Goal: Information Seeking & Learning: Learn about a topic

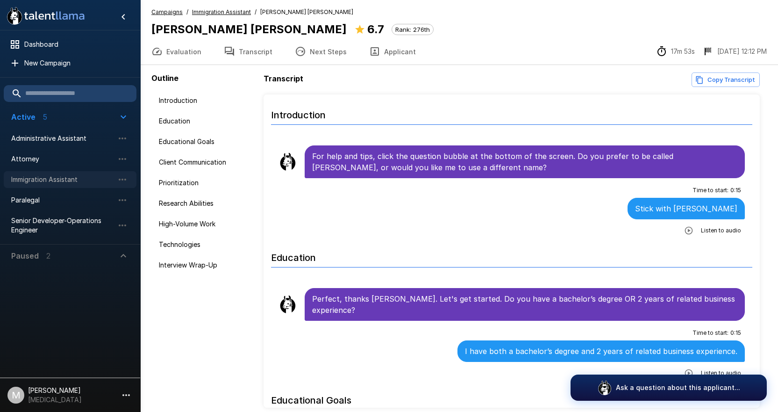
click at [55, 180] on span "Immigration Assistant" at bounding box center [62, 179] width 103 height 9
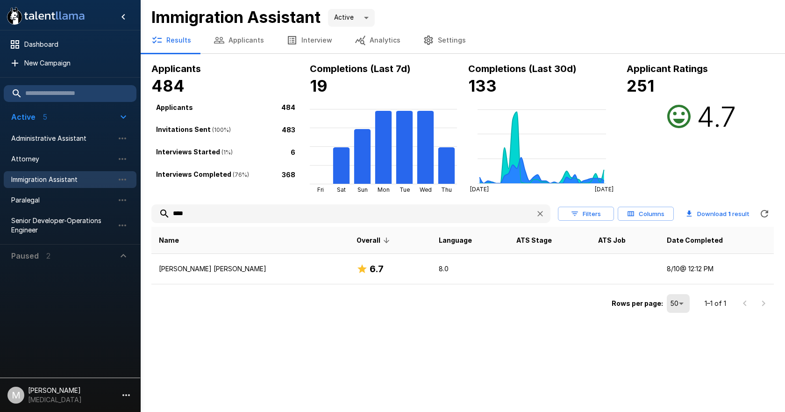
drag, startPoint x: 279, startPoint y: 215, endPoint x: -244, endPoint y: 219, distance: 523.9
click at [0, 219] on html ".st0{fill:#FFFFFF;} .st1{fill:#76a4ed;} Dashboard New Campaign Active 5 Adminis…" at bounding box center [392, 206] width 785 height 412
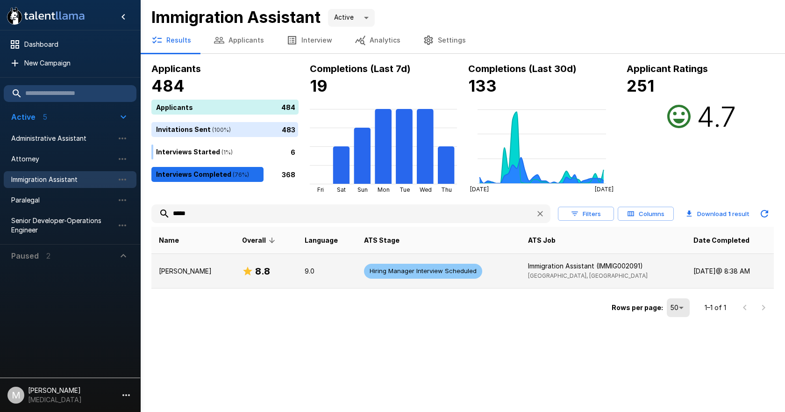
type input "*****"
click at [305, 270] on p "9.0" at bounding box center [327, 270] width 44 height 9
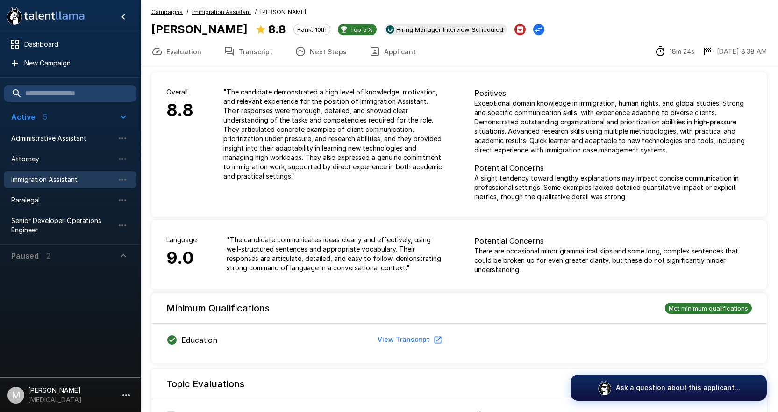
click at [321, 55] on button "Next Steps" at bounding box center [321, 51] width 74 height 26
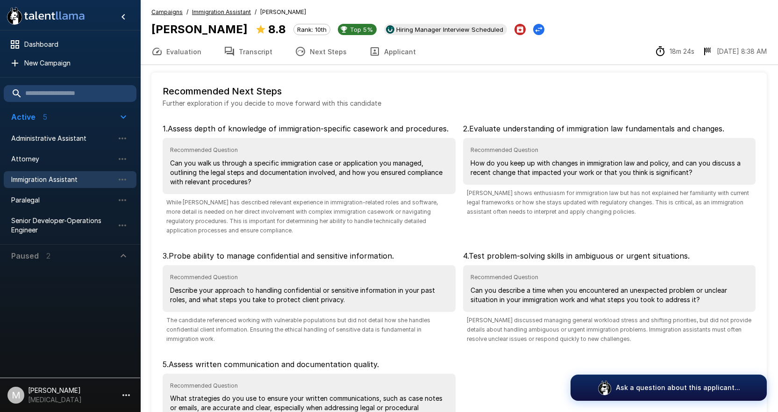
click at [284, 57] on button "Next Steps" at bounding box center [321, 51] width 74 height 26
click at [260, 50] on button "Transcript" at bounding box center [248, 51] width 71 height 26
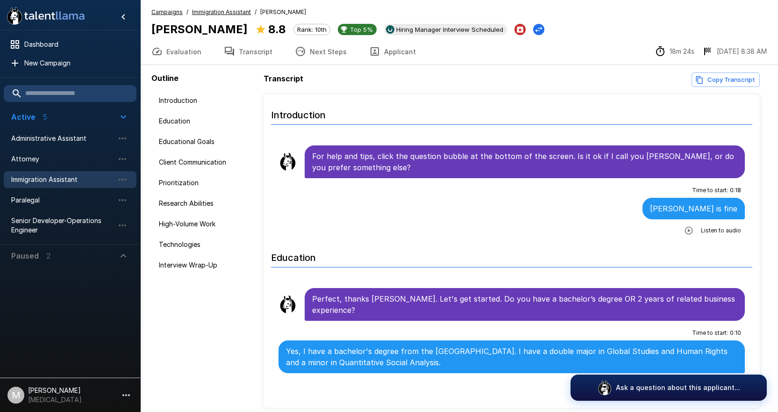
click at [724, 78] on button "Copy Transcript" at bounding box center [726, 79] width 68 height 14
click at [69, 175] on span "Immigration Assistant" at bounding box center [62, 179] width 103 height 9
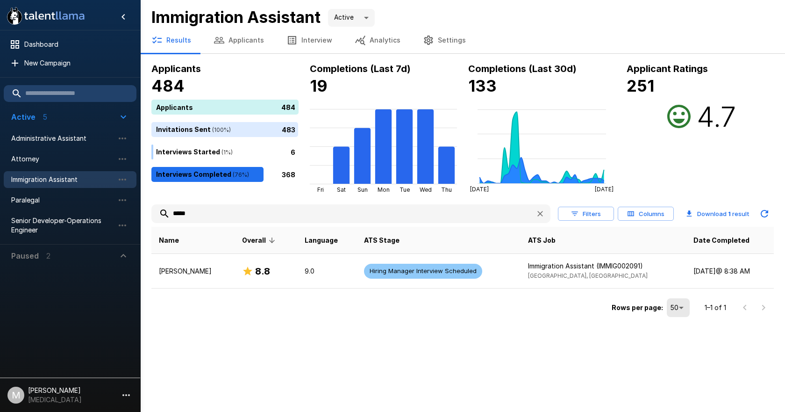
drag, startPoint x: 237, startPoint y: 219, endPoint x: -125, endPoint y: 185, distance: 363.3
click at [0, 185] on html ".st0{fill:#FFFFFF;} .st1{fill:#76a4ed;} Dashboard New Campaign Active 5 Adminis…" at bounding box center [392, 206] width 785 height 412
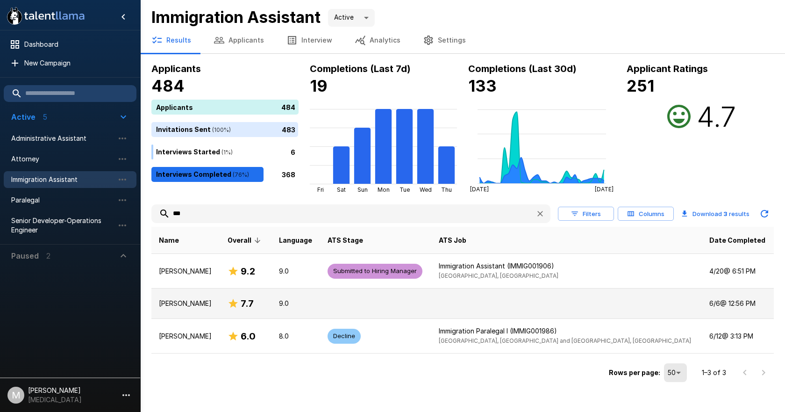
type input "***"
click at [204, 316] on td "Nia S Clayton" at bounding box center [185, 303] width 69 height 30
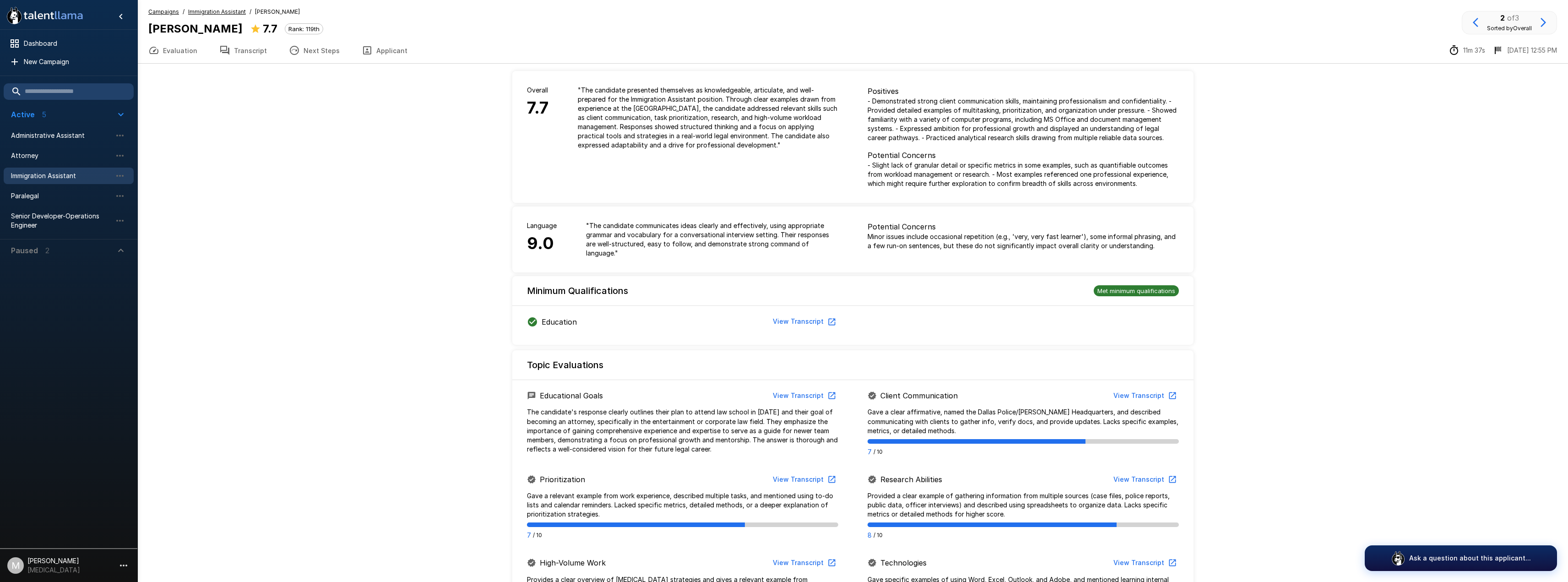
drag, startPoint x: 658, startPoint y: 439, endPoint x: 671, endPoint y: 438, distance: 13.0
click at [662, 403] on p "The candidate's response clearly outlines their plan to attend law school in 20…" at bounding box center [683, 430] width 311 height 46
click at [671, 403] on p "The candidate's response clearly outlines their plan to attend law school in 20…" at bounding box center [683, 430] width 311 height 46
click at [373, 49] on button "Applicant" at bounding box center [384, 50] width 68 height 25
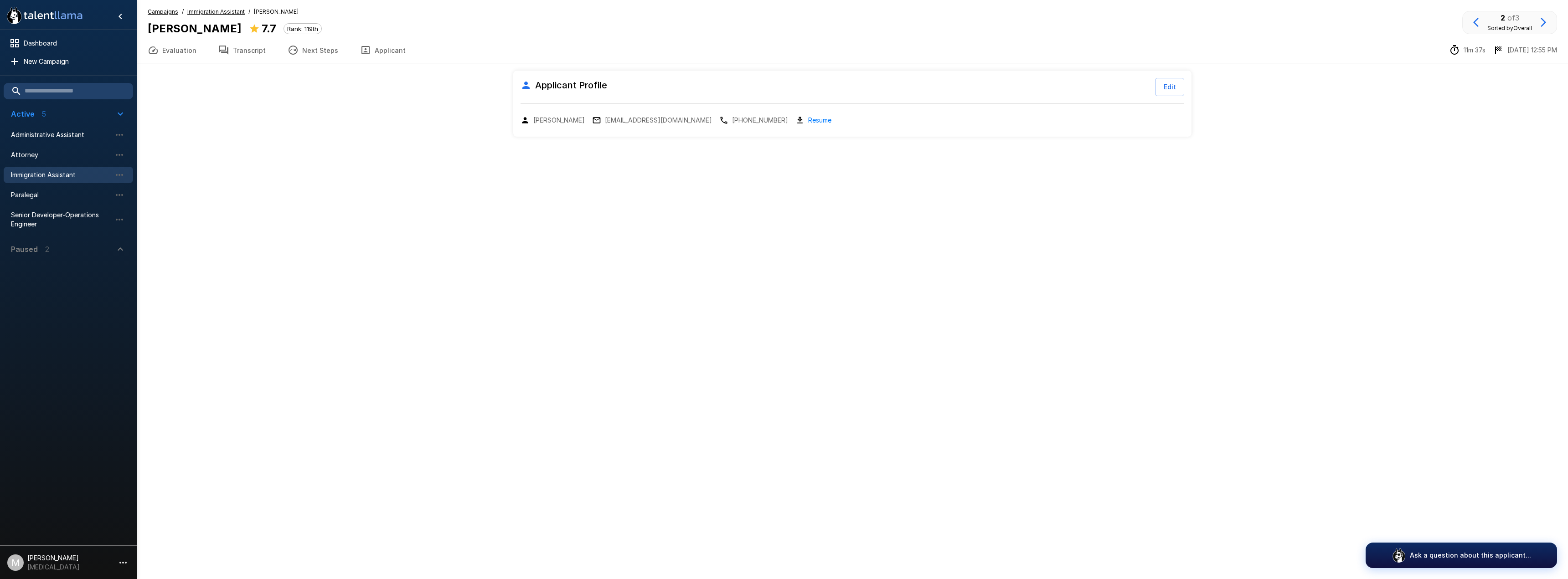
click at [383, 48] on button "Applicant" at bounding box center [382, 50] width 67 height 25
click at [53, 166] on li "Immigration Assistant" at bounding box center [68, 174] width 130 height 20
click at [56, 175] on span "Immigration Assistant" at bounding box center [60, 174] width 100 height 9
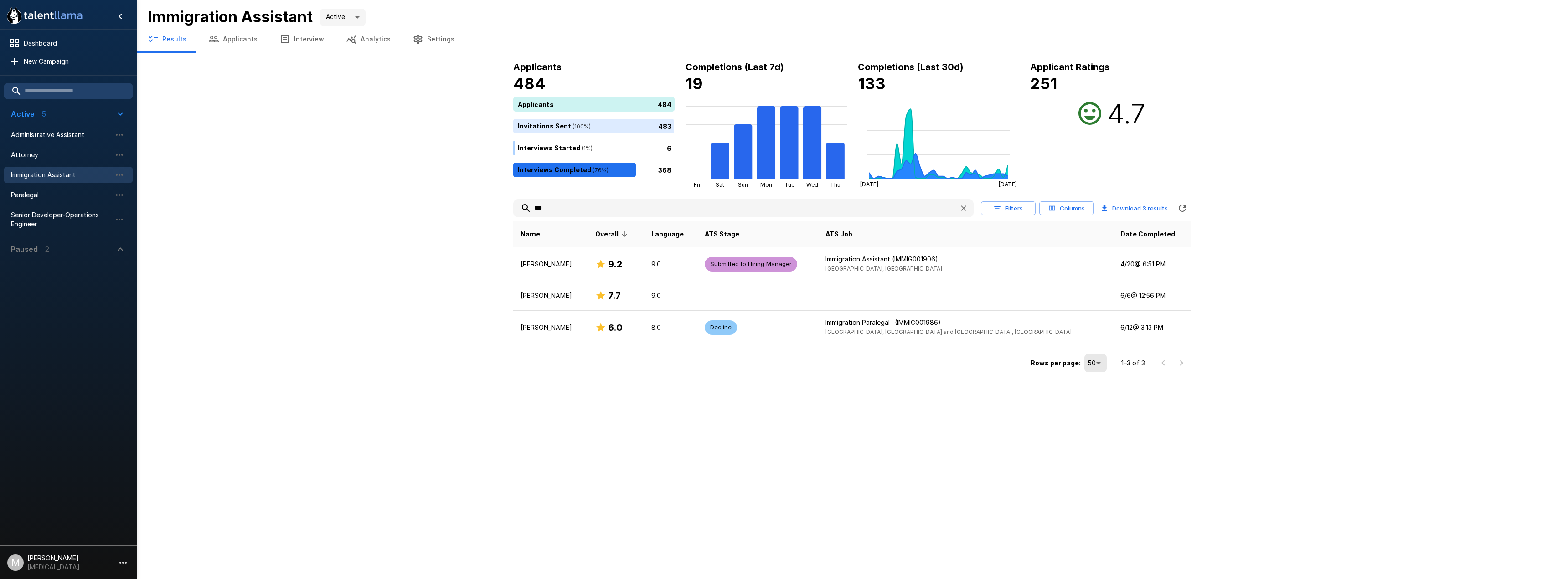
click at [696, 206] on input "***" at bounding box center [732, 208] width 439 height 17
drag, startPoint x: 696, startPoint y: 206, endPoint x: 272, endPoint y: 188, distance: 424.4
click at [274, 187] on div ".st0{fill:#FFFFFF;} .st1{fill:#76a4ed;} Dashboard New Campaign Active 5 Adminis…" at bounding box center [851, 187] width 1431 height 375
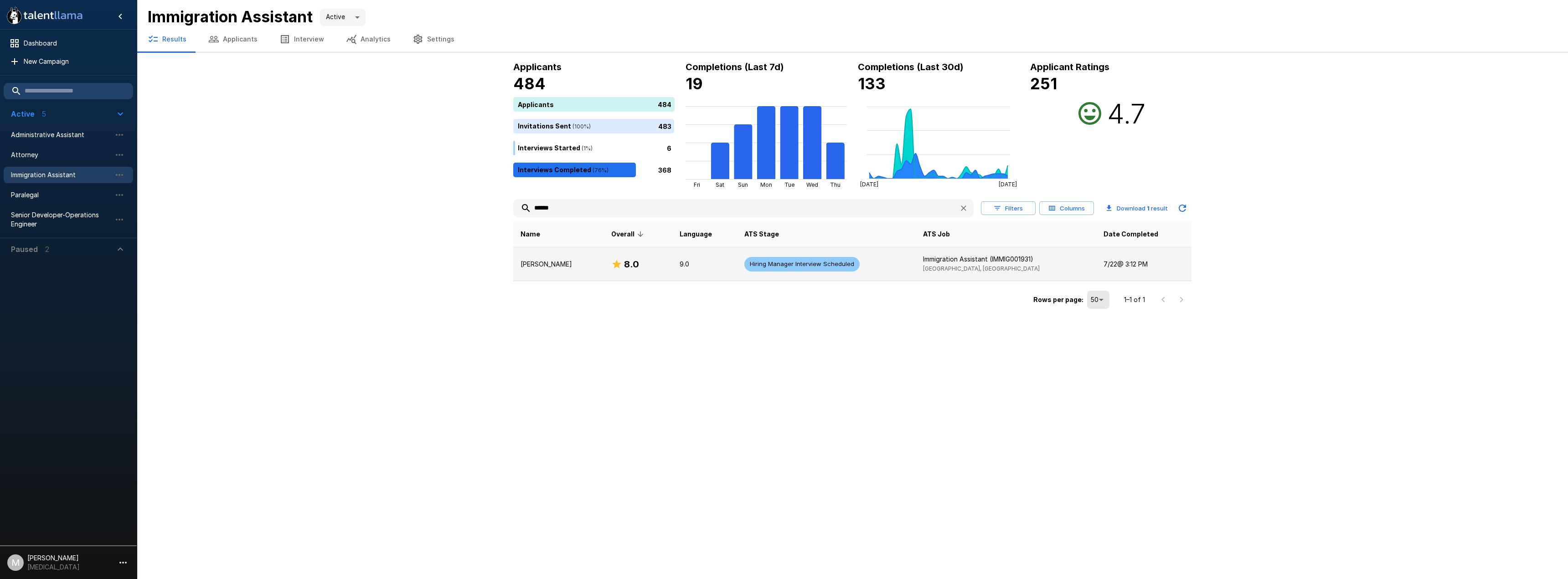
type input "******"
click at [571, 268] on p "Sharon Anwana" at bounding box center [559, 263] width 76 height 9
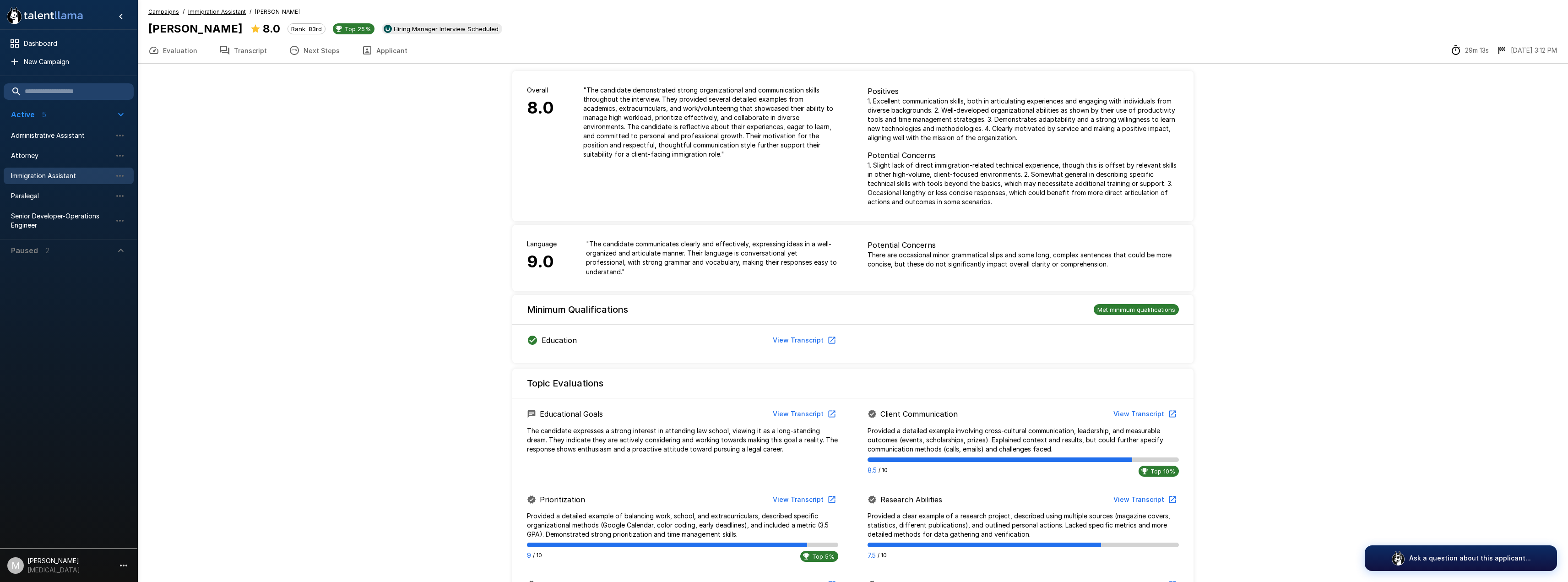
click at [376, 58] on button "Applicant" at bounding box center [384, 50] width 68 height 25
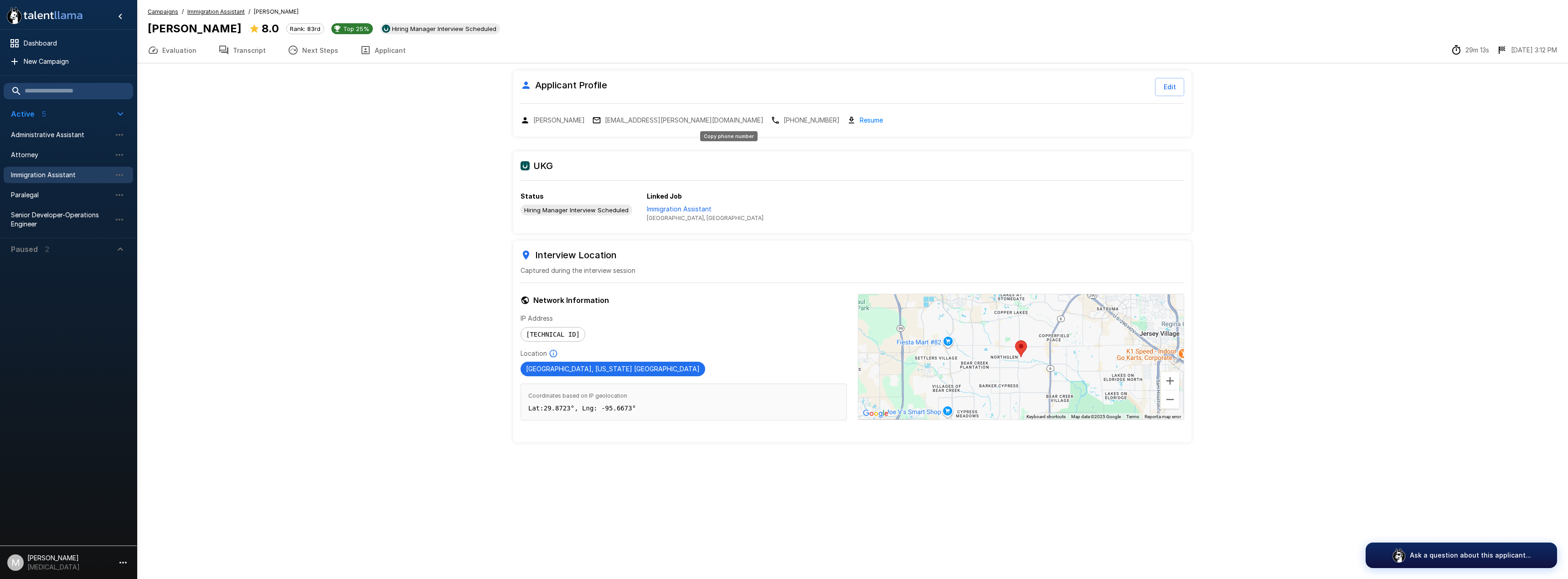
drag, startPoint x: 751, startPoint y: 121, endPoint x: 749, endPoint y: 190, distance: 69.0
click at [759, 121] on p "+1 832-805-2863" at bounding box center [810, 120] width 56 height 9
click at [41, 172] on span "Immigration Assistant" at bounding box center [60, 174] width 100 height 9
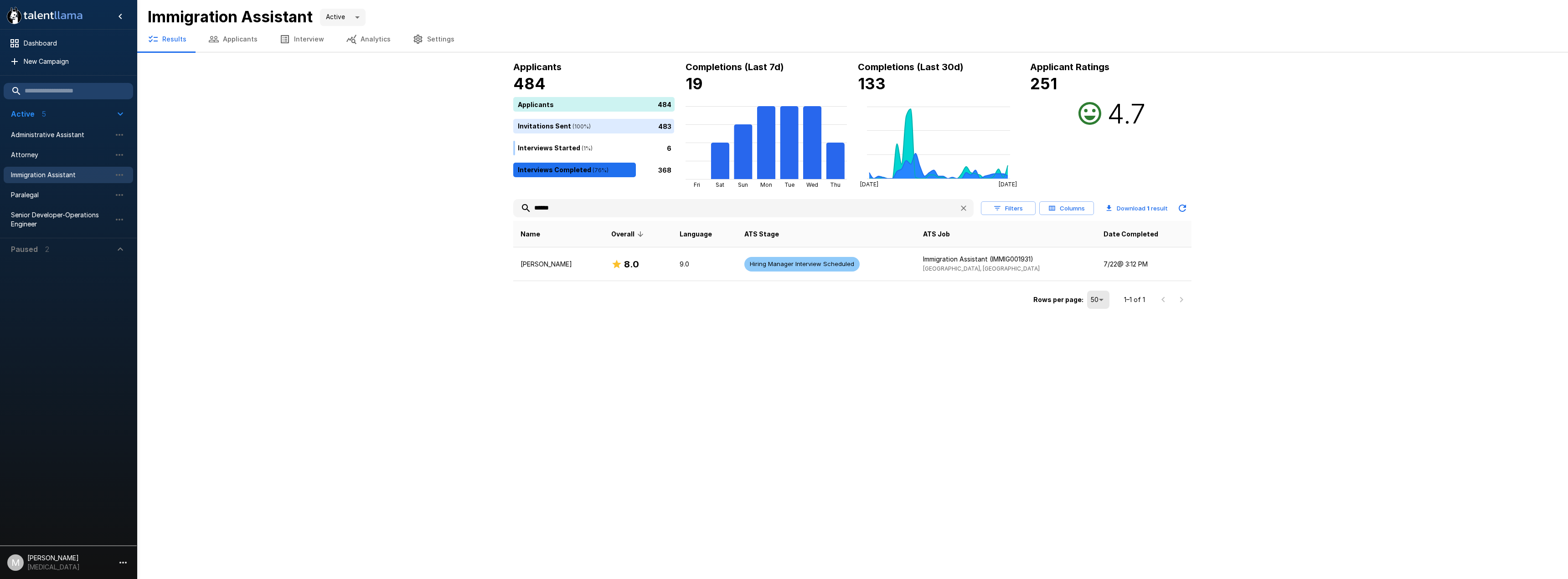
drag, startPoint x: 558, startPoint y: 209, endPoint x: 3, endPoint y: 141, distance: 559.2
click at [137, 154] on div ".st0{fill:#FFFFFF;} .st1{fill:#76a4ed;} Dashboard New Campaign Active 5 Adminis…" at bounding box center [851, 156] width 1431 height 312
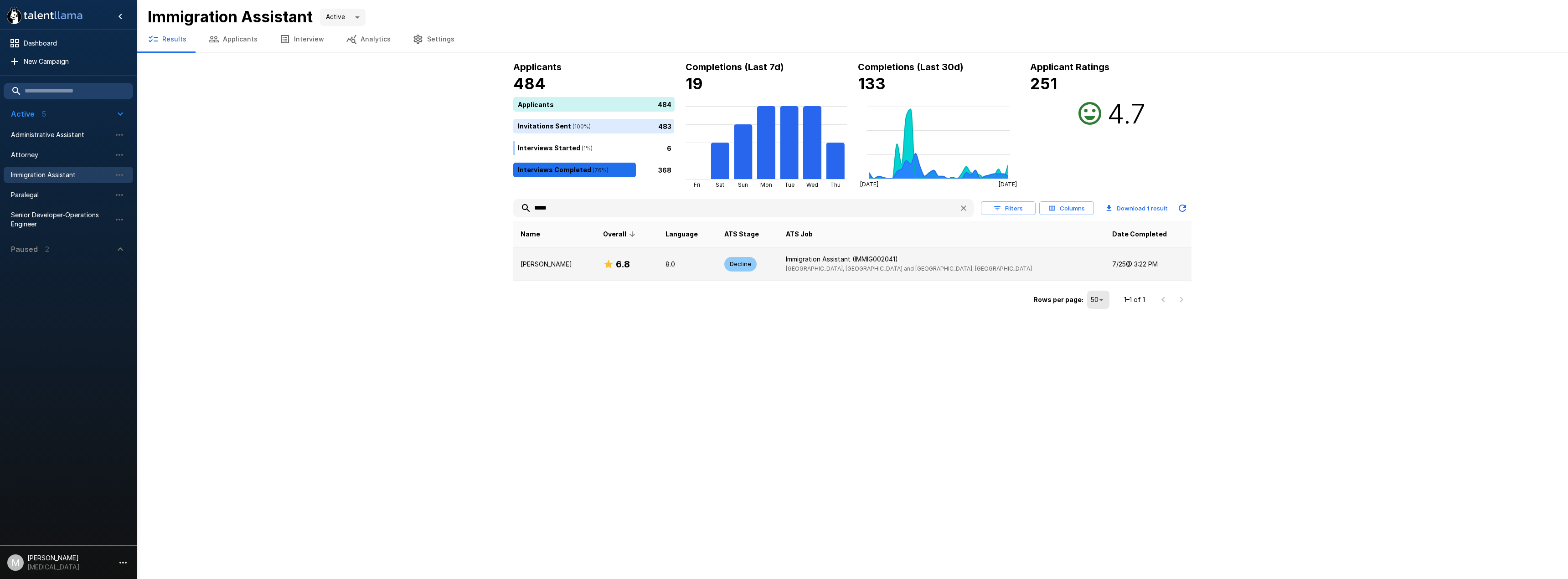
type input "*****"
click at [613, 267] on icon at bounding box center [608, 263] width 11 height 11
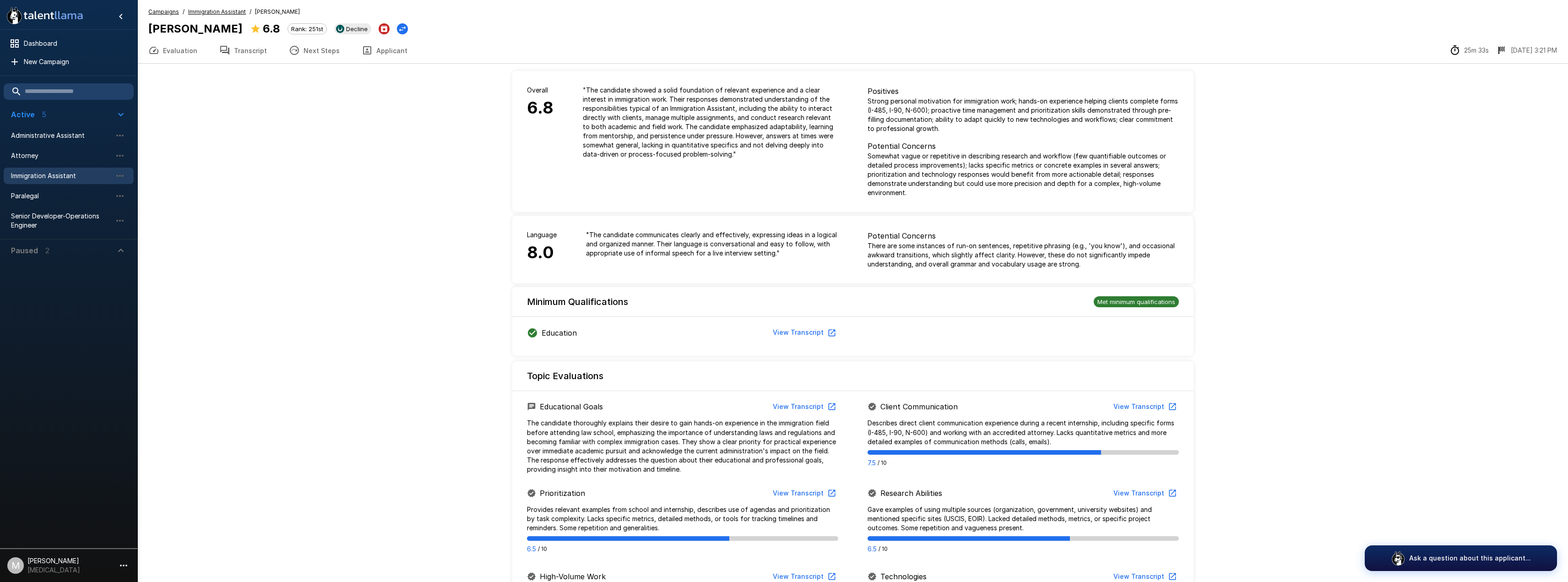
click at [394, 48] on button "Applicant" at bounding box center [384, 50] width 68 height 25
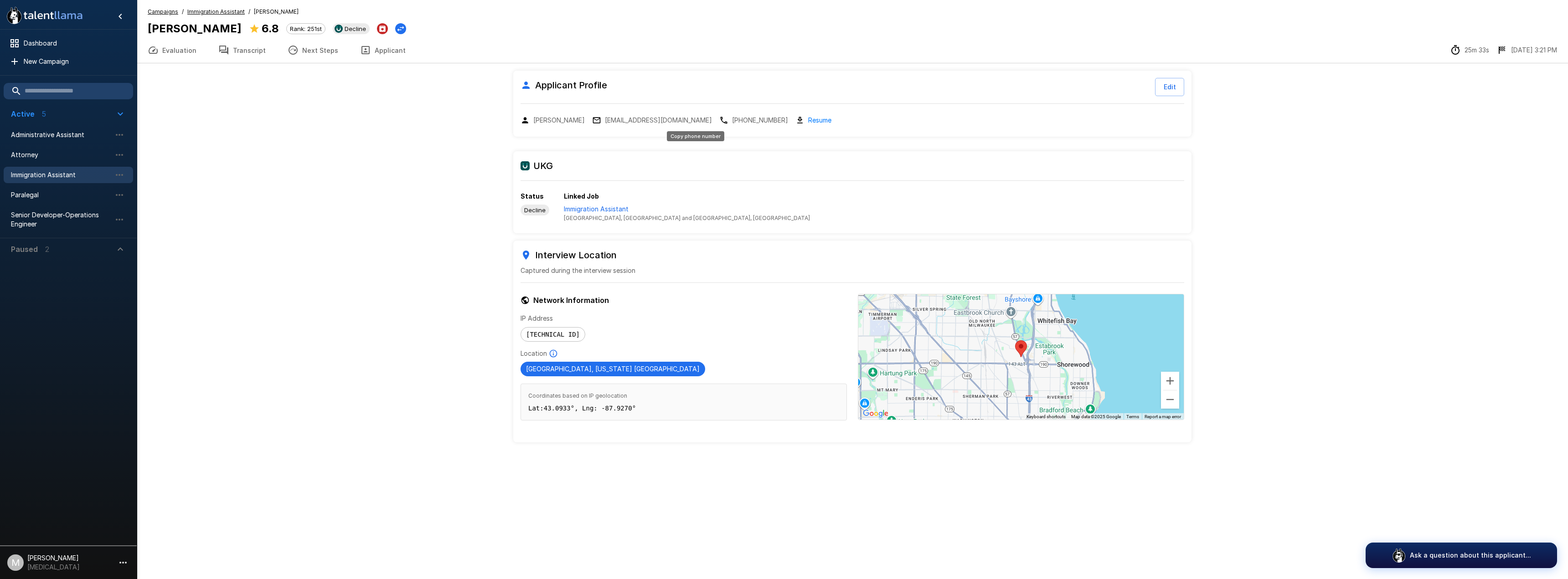
click at [732, 120] on p "+1 678-963-6304" at bounding box center [760, 120] width 56 height 9
click at [231, 270] on div ".st0{fill:#FFFFFF;} .st1{fill:#76a4ed;} Dashboard New Campaign Active 5 Adminis…" at bounding box center [851, 243] width 1431 height 486
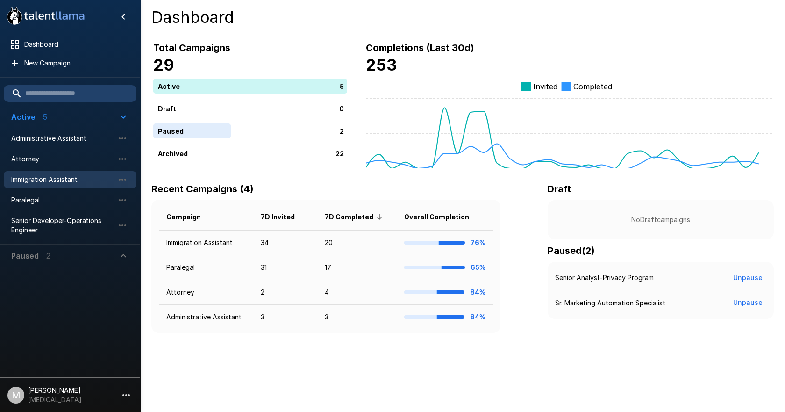
click at [41, 182] on span "Immigration Assistant" at bounding box center [62, 179] width 103 height 9
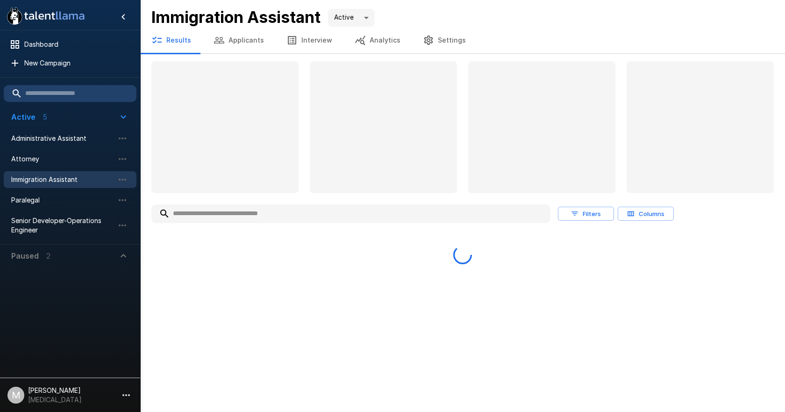
click at [204, 216] on input "text" at bounding box center [350, 213] width 399 height 17
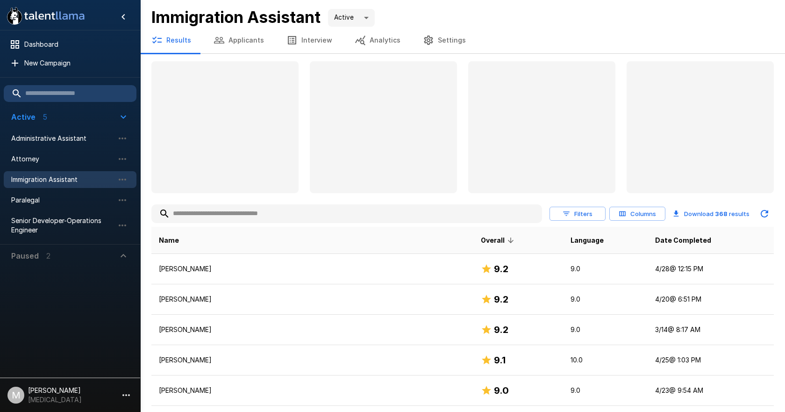
paste input "**********"
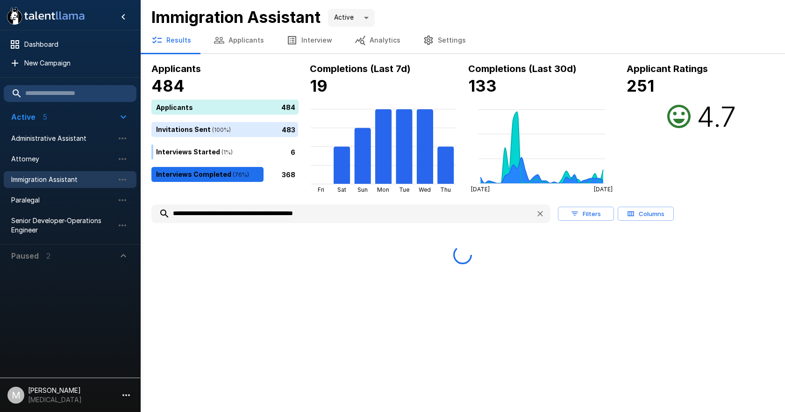
click at [204, 216] on input "**********" at bounding box center [339, 213] width 377 height 17
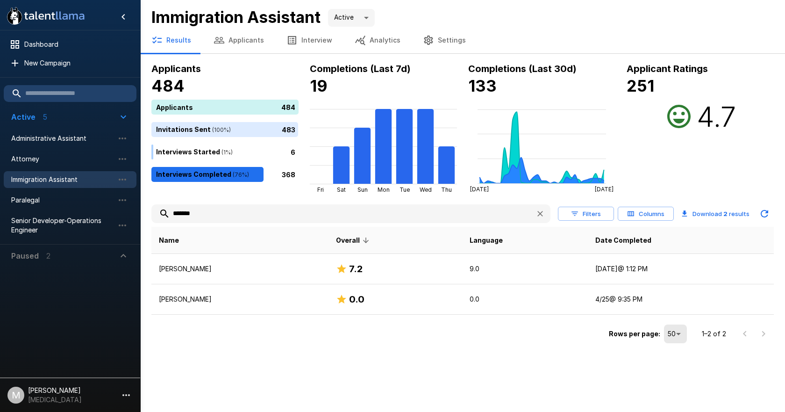
type input "*******"
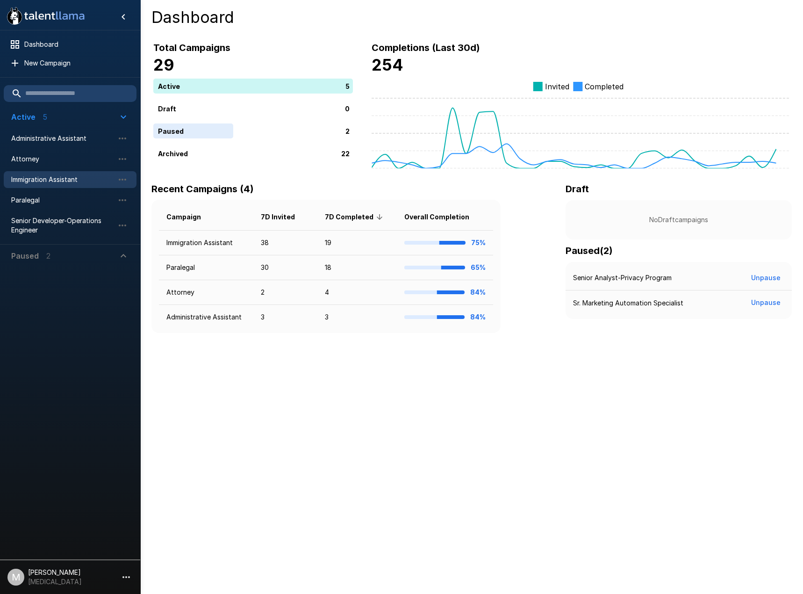
click at [36, 173] on div "Immigration Assistant" at bounding box center [70, 179] width 133 height 17
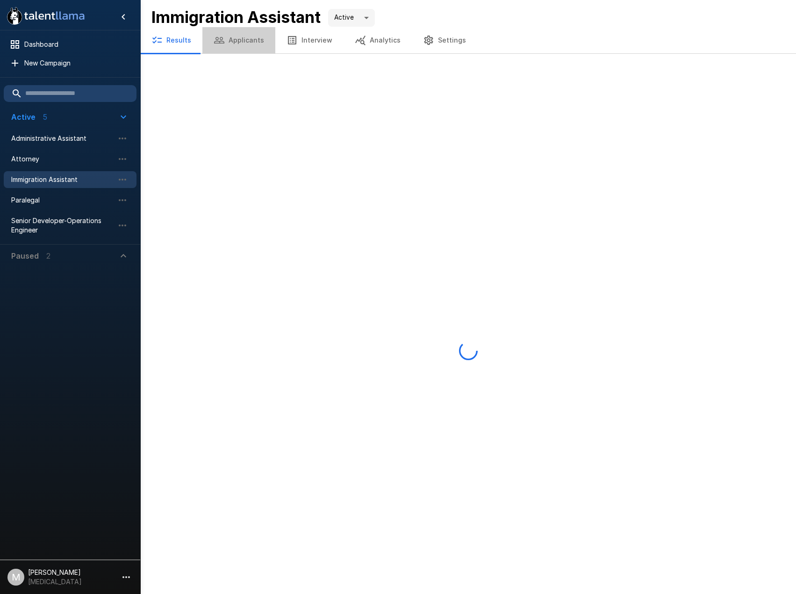
click at [252, 42] on button "Applicants" at bounding box center [238, 40] width 73 height 26
